Goal: Navigation & Orientation: Find specific page/section

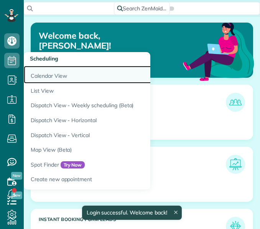
scroll to position [92, 208]
click at [38, 72] on link "Calendar View" at bounding box center [119, 75] width 191 height 18
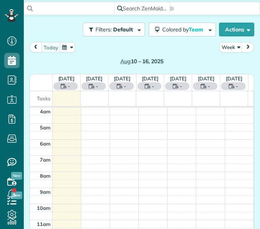
scroll to position [49, 0]
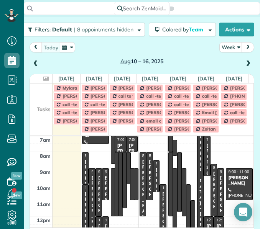
click at [136, 43] on div "[DATE] – [DATE]" at bounding box center [141, 55] width 224 height 27
click at [41, 97] on td at bounding box center [41, 96] width 23 height 8
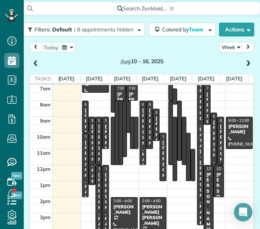
click at [227, 43] on button "Week" at bounding box center [230, 47] width 23 height 10
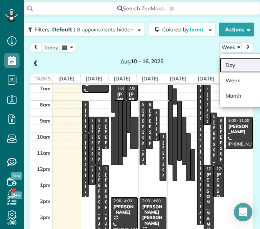
click at [225, 65] on link "Day" at bounding box center [249, 64] width 61 height 15
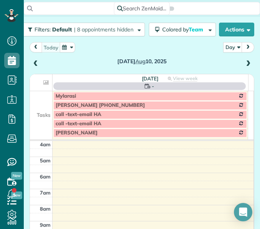
scroll to position [49, 0]
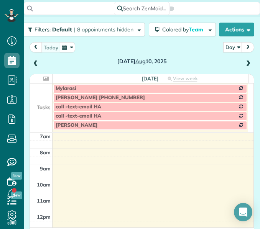
click at [244, 66] on span at bounding box center [248, 64] width 8 height 7
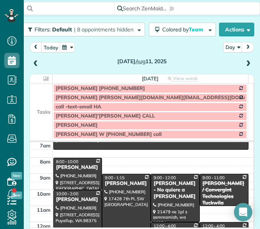
click at [41, 97] on td at bounding box center [41, 97] width 23 height 9
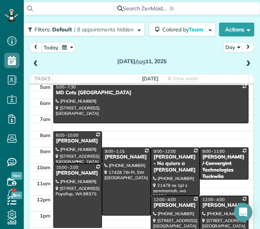
scroll to position [18, 0]
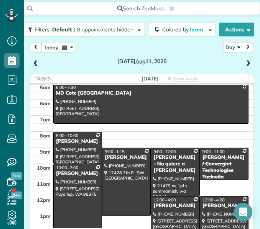
click at [131, 133] on div "4am 5am 6am 7am 8am 9am 10am 11am 12pm 1pm 2pm 3pm 4pm 5pm 6pm 7pm 5:00 - 7:30 …" at bounding box center [141, 195] width 223 height 257
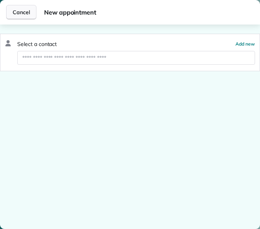
click at [30, 14] on button "Cancel" at bounding box center [21, 12] width 30 height 15
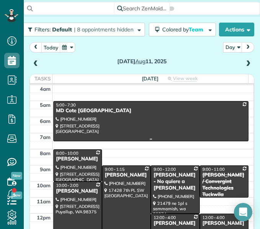
click at [134, 124] on div at bounding box center [151, 120] width 194 height 39
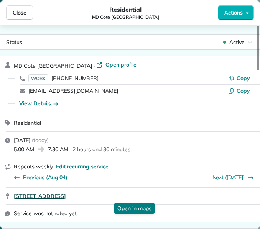
drag, startPoint x: 10, startPoint y: 198, endPoint x: 139, endPoint y: 195, distance: 128.3
click at [139, 195] on div "27203 216 Ave SE Maple Valley WA 98038 Open in maps Open in maps" at bounding box center [130, 196] width 260 height 17
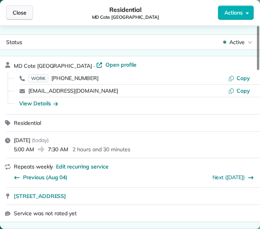
click at [29, 13] on button "Close" at bounding box center [19, 12] width 27 height 15
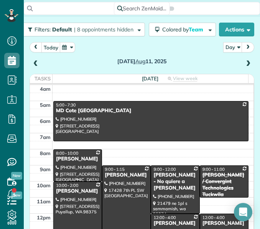
click at [77, 167] on div at bounding box center [78, 165] width 48 height 31
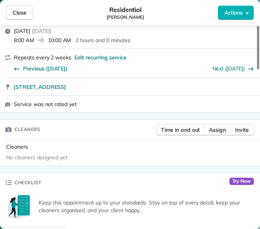
scroll to position [125, 0]
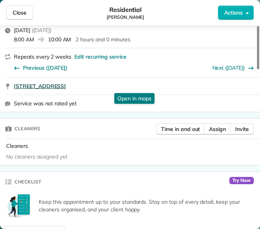
drag, startPoint x: 13, startPoint y: 90, endPoint x: 123, endPoint y: 83, distance: 110.2
click at [123, 83] on div "21711 NE 70th St Redmond WA 98053 Open in maps Open in maps" at bounding box center [130, 86] width 260 height 17
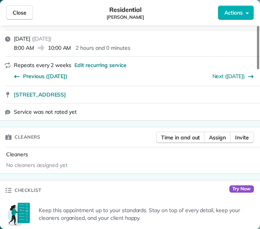
scroll to position [57, 0]
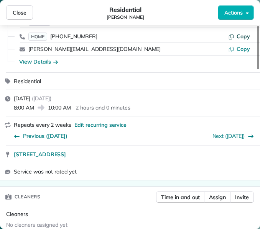
click at [241, 37] on span "Copy" at bounding box center [242, 36] width 13 height 7
click at [33, 61] on div "View Details" at bounding box center [38, 62] width 39 height 8
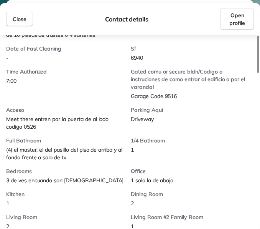
scroll to position [264, 0]
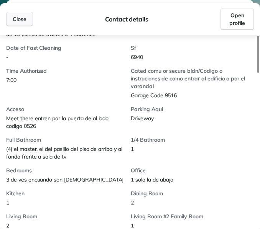
click at [17, 17] on span "Close" at bounding box center [20, 19] width 14 height 8
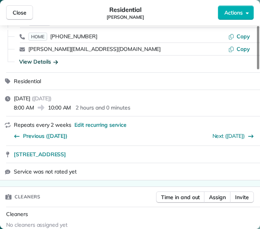
click at [17, 17] on button "Close" at bounding box center [19, 12] width 27 height 15
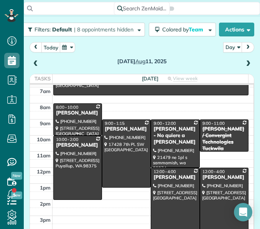
scroll to position [46, 0]
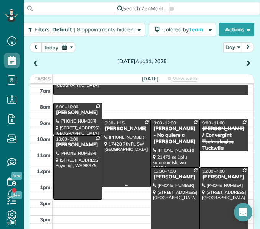
click at [120, 141] on div at bounding box center [126, 153] width 48 height 68
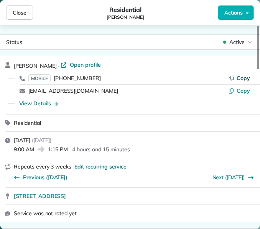
click at [239, 79] on span "Copy" at bounding box center [242, 78] width 13 height 7
drag, startPoint x: 12, startPoint y: 198, endPoint x: 143, endPoint y: 206, distance: 131.2
click at [143, 205] on div "17428 7th PL SW Normandy Park WA 98166 Open in maps Open in maps" at bounding box center [130, 196] width 260 height 17
click at [15, 200] on div "17428 7th PL SW Normandy Park WA 98166" at bounding box center [130, 196] width 260 height 17
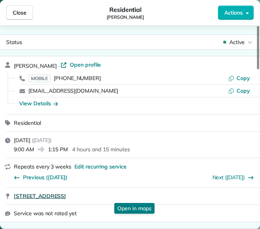
drag, startPoint x: 13, startPoint y: 196, endPoint x: 127, endPoint y: 193, distance: 114.2
click at [127, 193] on div "17428 7th PL SW Normandy Park WA 98166 Open in maps Open in maps" at bounding box center [130, 196] width 260 height 17
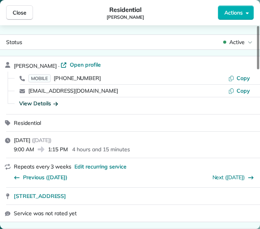
click at [31, 100] on div "View Details" at bounding box center [38, 104] width 39 height 8
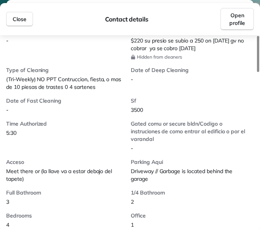
scroll to position [218, 0]
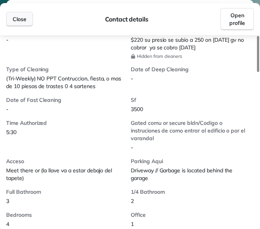
click at [16, 21] on span "Close" at bounding box center [20, 19] width 14 height 8
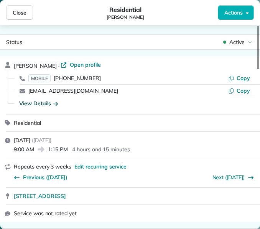
click at [17, 21] on div "Close Residential Silka Olsen Actions" at bounding box center [130, 12] width 260 height 25
click at [20, 15] on span "Close" at bounding box center [20, 13] width 14 height 8
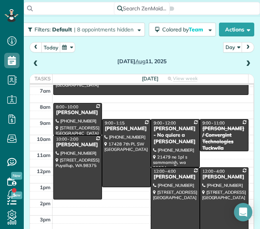
click at [169, 133] on div "Saurab Mangal - No quiere a Hania" at bounding box center [175, 136] width 44 height 20
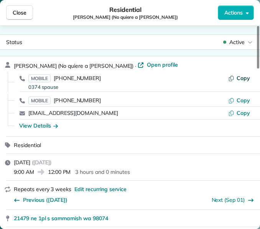
click at [244, 79] on span "Copy" at bounding box center [242, 78] width 13 height 7
click at [246, 101] on span "Copy" at bounding box center [242, 100] width 13 height 7
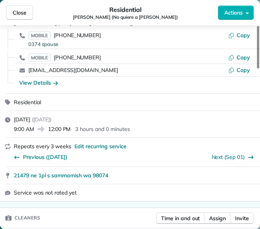
scroll to position [77, 0]
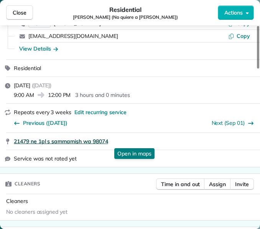
drag, startPoint x: 12, startPoint y: 220, endPoint x: 118, endPoint y: 137, distance: 134.8
click at [118, 137] on div "21479 ne 1pl s sammamish wa 98074 Open in maps Open in maps" at bounding box center [130, 141] width 260 height 17
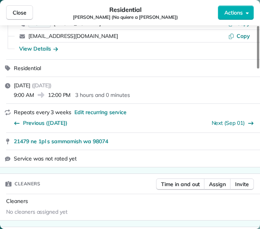
click at [47, 44] on div "View Details" at bounding box center [134, 49] width 241 height 12
click at [44, 46] on div "View Details" at bounding box center [38, 49] width 39 height 8
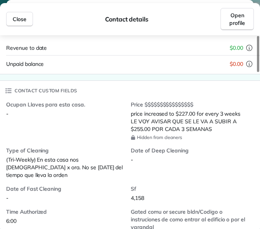
scroll to position [185, 0]
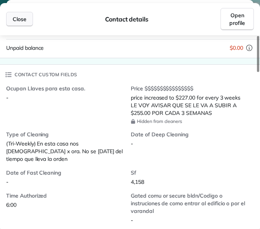
click at [22, 17] on span "Close" at bounding box center [20, 19] width 14 height 8
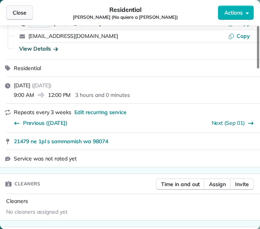
click at [20, 12] on span "Close" at bounding box center [20, 13] width 14 height 8
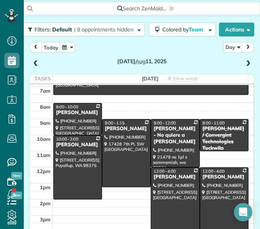
drag, startPoint x: 219, startPoint y: 180, endPoint x: 214, endPoint y: 182, distance: 6.1
click at [214, 182] on div at bounding box center [224, 200] width 48 height 64
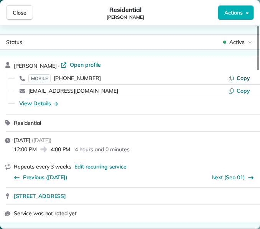
click at [235, 80] on button "Copy" at bounding box center [239, 78] width 22 height 8
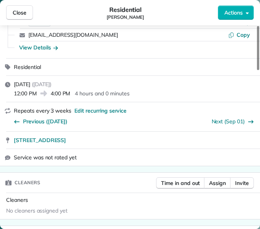
scroll to position [57, 0]
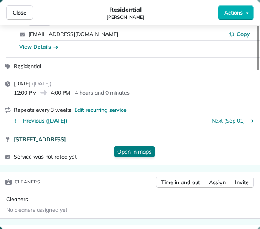
drag, startPoint x: 12, startPoint y: 140, endPoint x: 108, endPoint y: 140, distance: 95.7
click at [108, 140] on div "34041 43rd AVE S Auburn WA 98001 Open in maps Open in maps" at bounding box center [130, 139] width 260 height 17
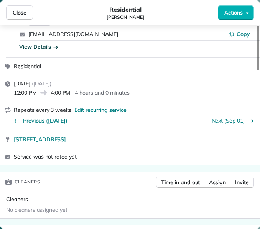
click at [29, 45] on div "View Details" at bounding box center [38, 47] width 39 height 8
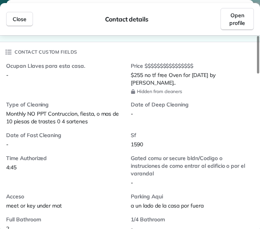
scroll to position [189, 0]
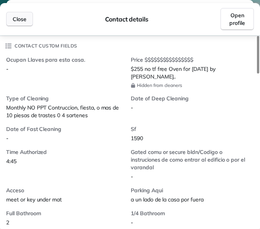
click at [21, 24] on button "Close" at bounding box center [19, 19] width 27 height 15
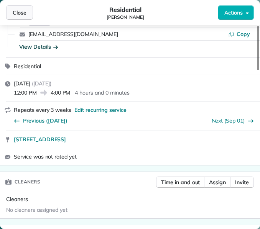
click at [23, 13] on span "Close" at bounding box center [20, 13] width 14 height 8
